Goal: Transaction & Acquisition: Purchase product/service

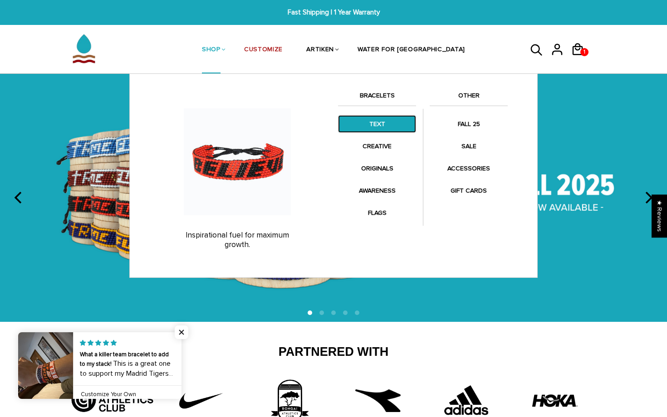
click at [372, 126] on link "TEXT" at bounding box center [377, 124] width 78 height 18
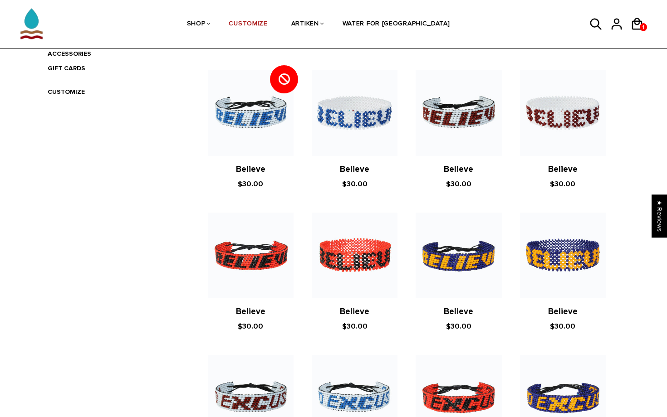
scroll to position [324, 0]
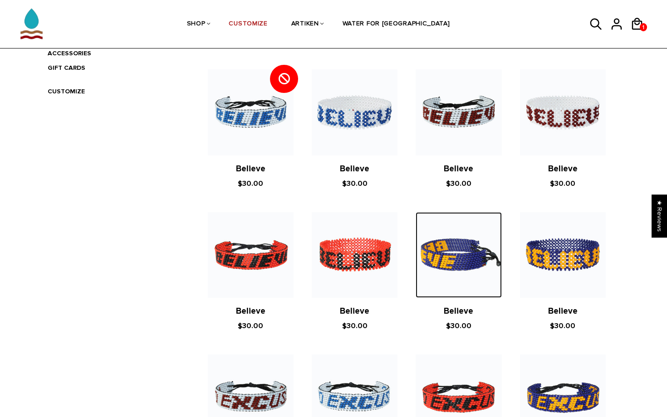
click at [428, 269] on img at bounding box center [458, 255] width 86 height 86
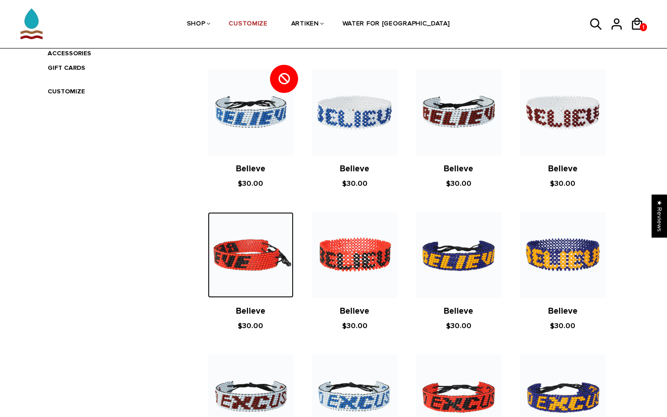
click at [233, 233] on img at bounding box center [251, 255] width 86 height 86
click at [244, 255] on img at bounding box center [251, 255] width 86 height 86
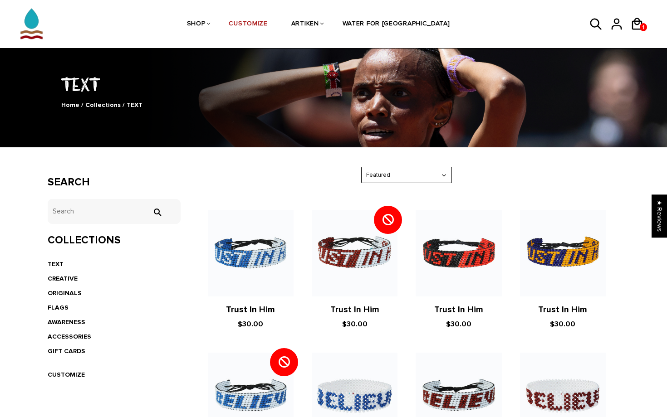
scroll to position [59, 0]
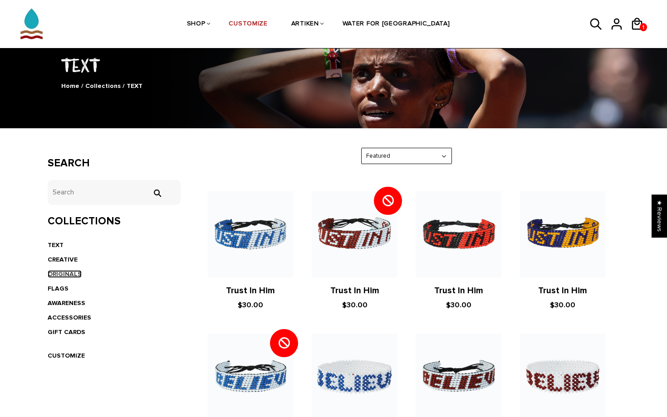
click at [64, 274] on link "ORIGINALS" at bounding box center [65, 274] width 34 height 8
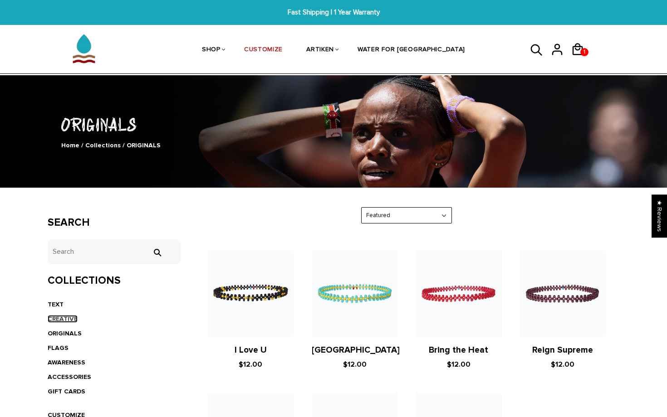
click at [66, 321] on link "CREATIVE" at bounding box center [63, 319] width 30 height 8
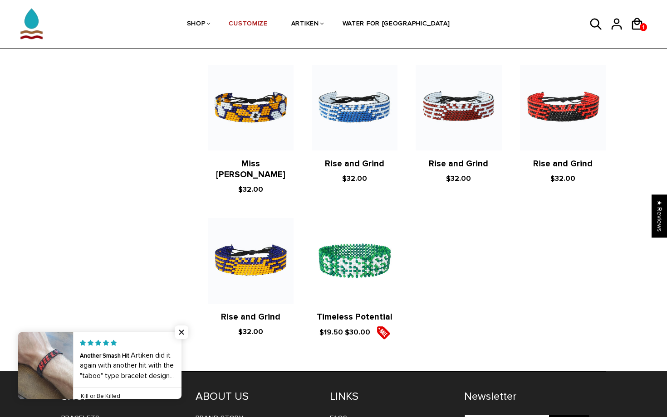
scroll to position [951, 0]
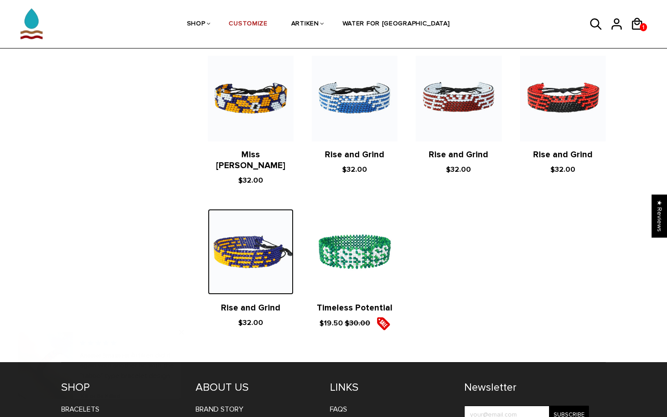
click at [245, 209] on img at bounding box center [251, 252] width 86 height 86
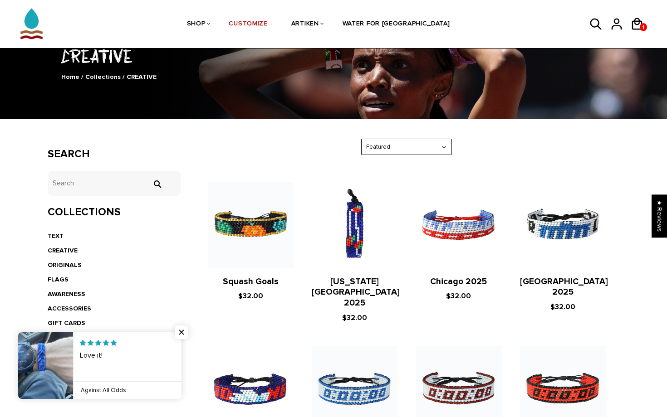
scroll to position [69, 0]
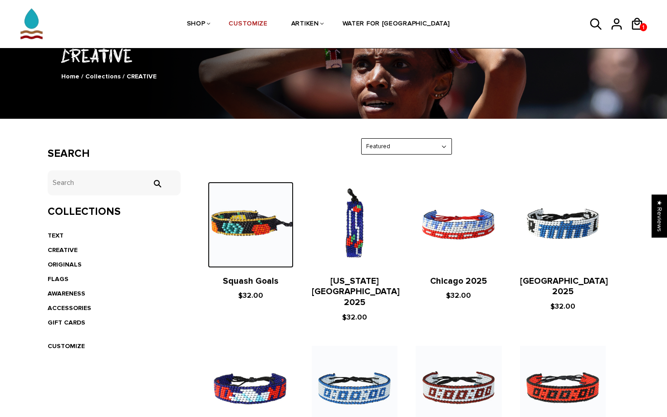
click at [249, 220] on img at bounding box center [251, 225] width 86 height 86
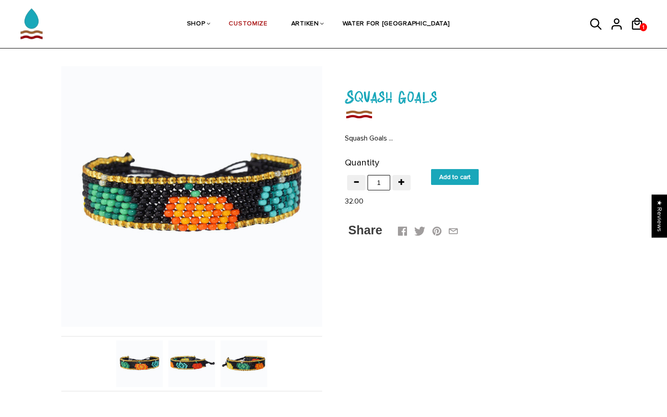
scroll to position [28, 0]
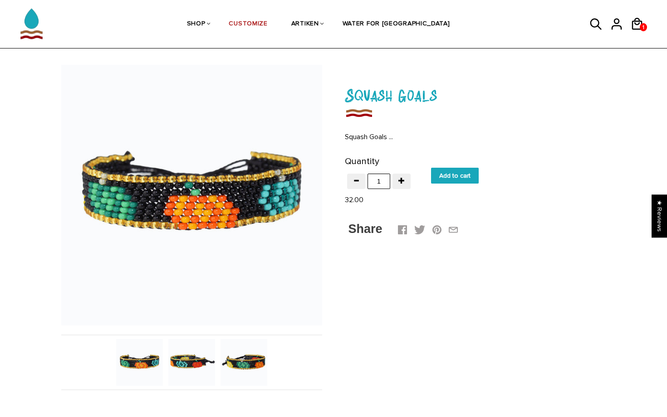
click at [247, 356] on img at bounding box center [243, 362] width 47 height 47
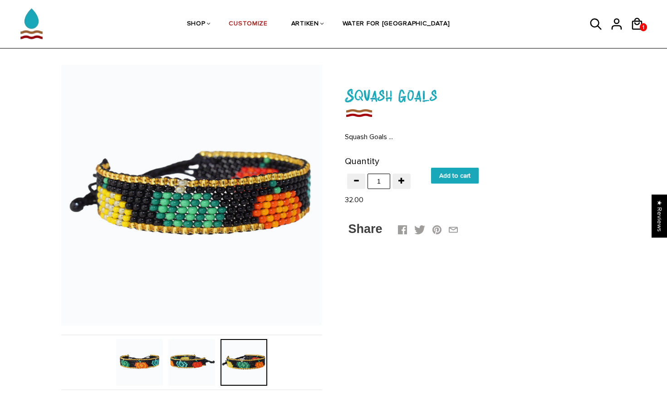
click at [219, 360] on div at bounding box center [244, 362] width 52 height 47
click at [193, 357] on img at bounding box center [191, 362] width 47 height 47
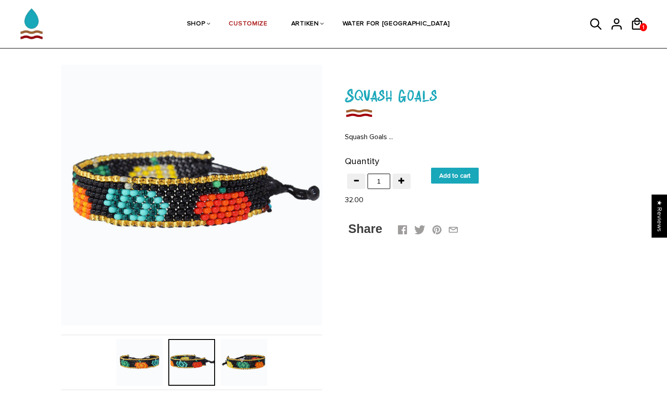
click at [177, 360] on div at bounding box center [192, 362] width 52 height 47
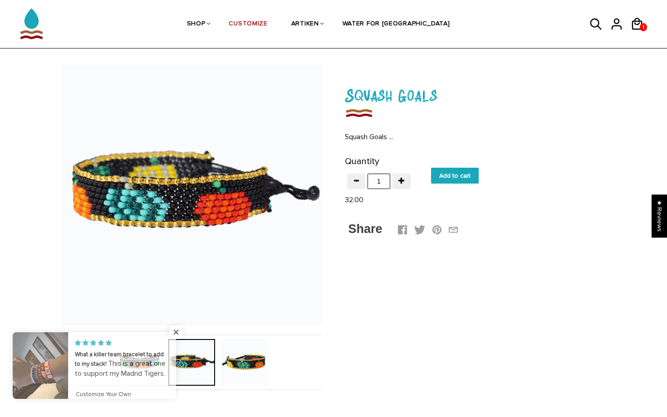
click at [176, 359] on link at bounding box center [176, 365] width 0 height 67
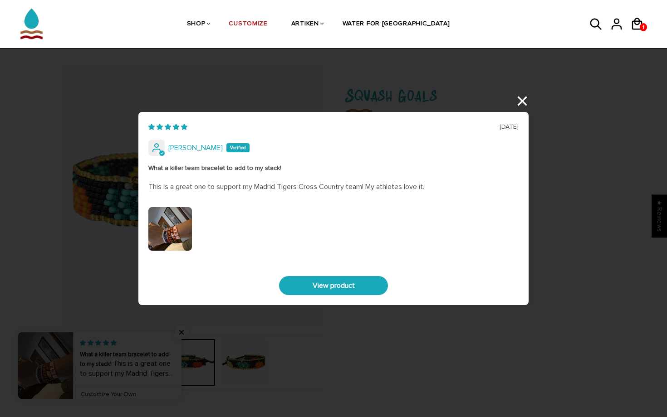
click at [525, 98] on div "08/31/2025 Phillip What a killer team bracelet to add to my stack! This is a gr…" at bounding box center [333, 208] width 667 height 417
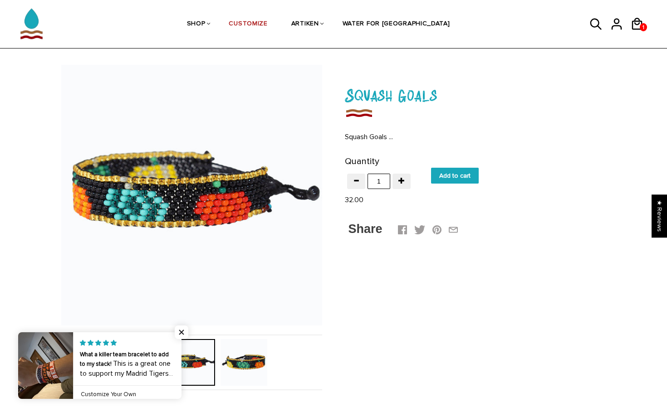
click at [444, 274] on div "Description Sizing Deets Refund Policy Description Squash Goals ... Sizing Deet…" at bounding box center [334, 277] width 572 height 388
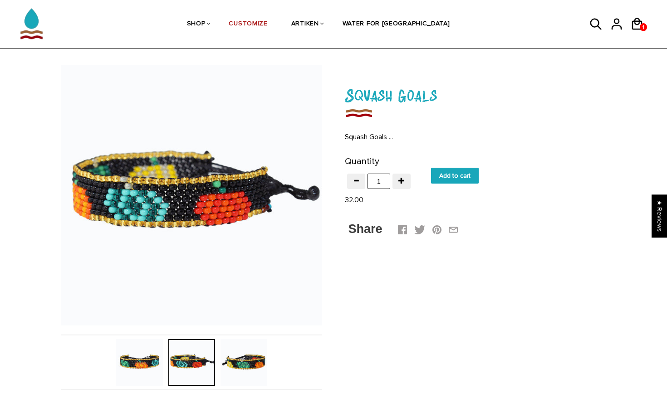
click at [264, 355] on img at bounding box center [243, 362] width 47 height 47
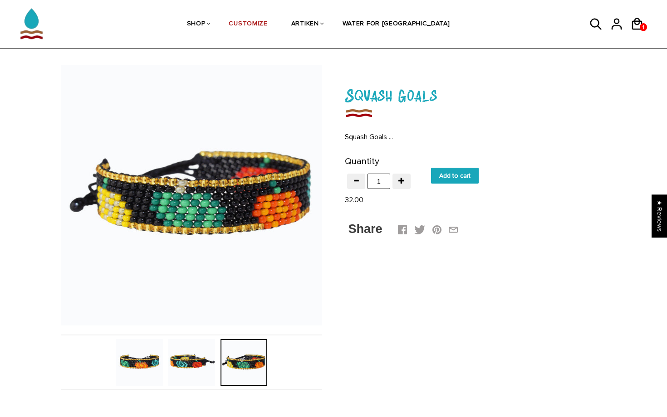
click at [206, 357] on img at bounding box center [191, 362] width 47 height 47
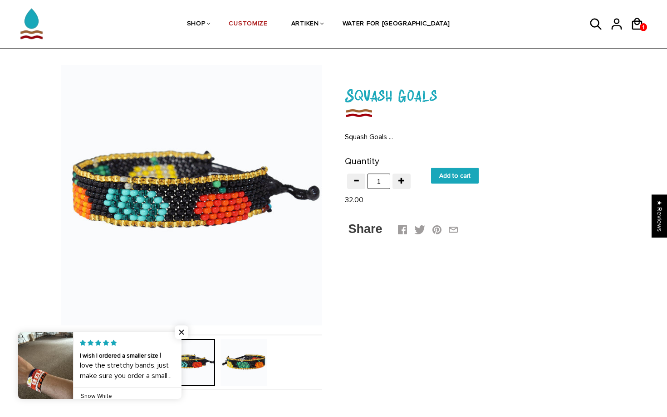
click at [181, 347] on link at bounding box center [181, 365] width 0 height 67
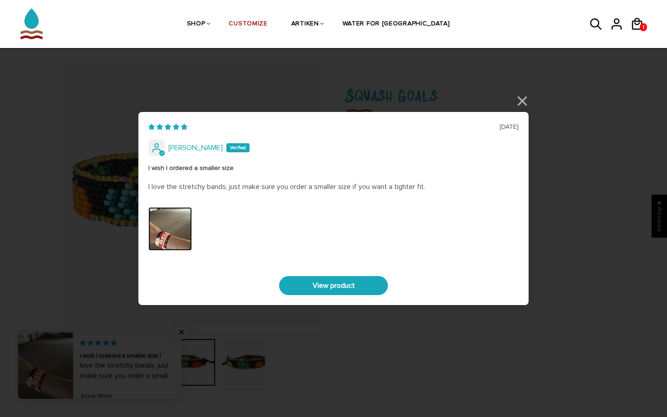
click at [155, 238] on img "Link to user picture 0" at bounding box center [170, 229] width 44 height 44
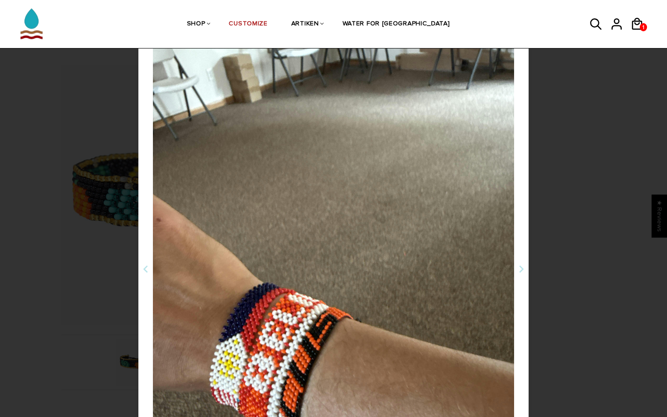
scroll to position [0, 0]
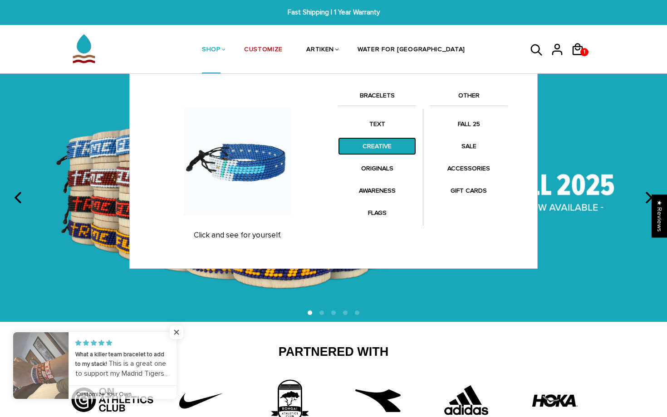
click at [381, 144] on link "CREATIVE" at bounding box center [377, 146] width 78 height 18
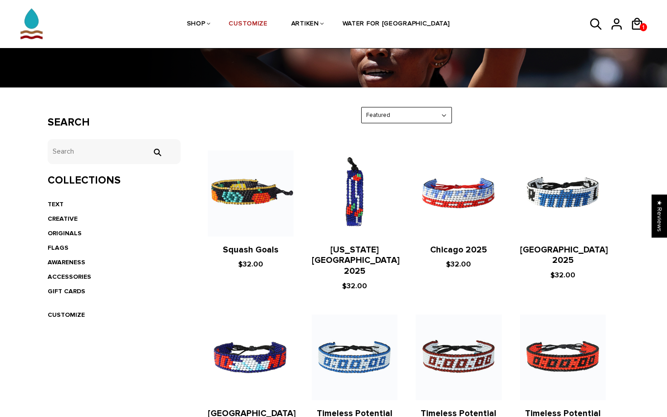
scroll to position [101, 0]
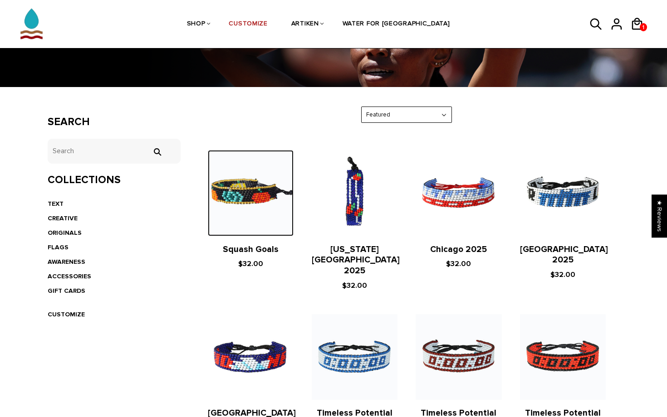
click at [246, 229] on img at bounding box center [251, 193] width 86 height 86
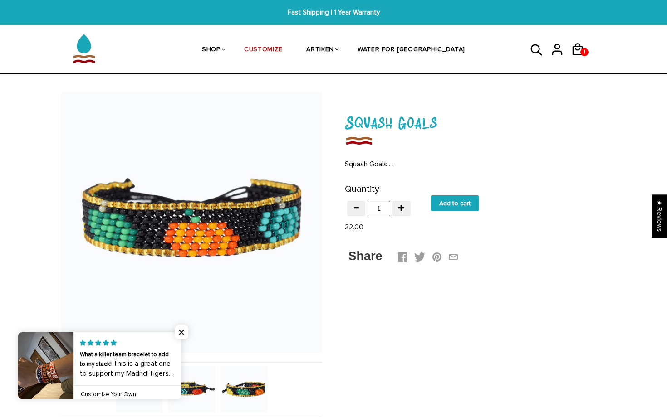
click at [469, 202] on input "Add to cart" at bounding box center [455, 203] width 48 height 16
type input "Add to cart"
click at [577, 54] on div "Purchases Addresses Log out" at bounding box center [560, 75] width 65 height 42
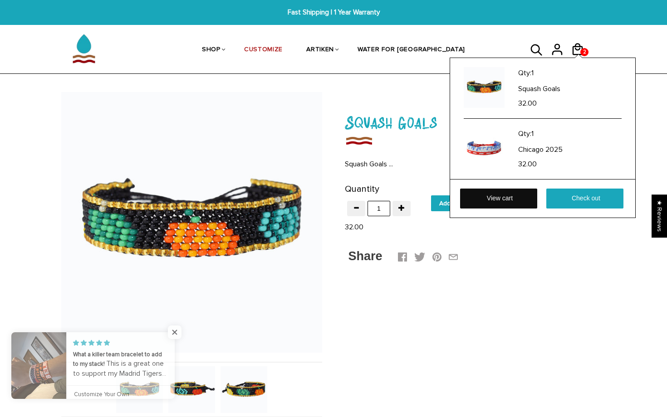
click at [517, 198] on link "View cart" at bounding box center [498, 199] width 77 height 20
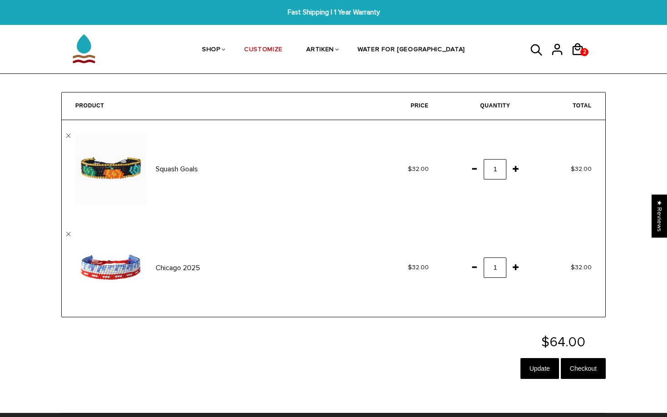
click at [475, 269] on span at bounding box center [473, 267] width 15 height 16
click at [474, 267] on span at bounding box center [473, 267] width 15 height 16
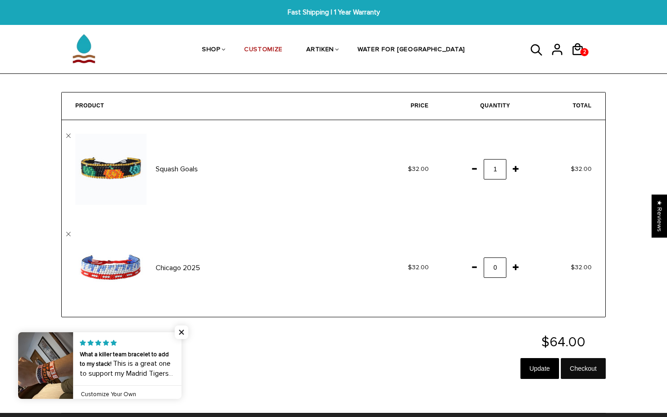
click at [576, 369] on input "Checkout" at bounding box center [583, 368] width 45 height 21
